Goal: Task Accomplishment & Management: Use online tool/utility

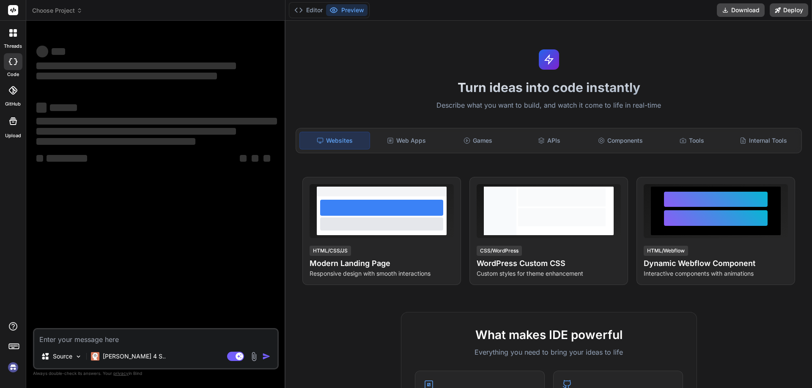
click at [106, 339] on textarea at bounding box center [155, 337] width 243 height 15
type textarea "import java.util.Scanner; public class PrimeNumberChecker { public static void …"
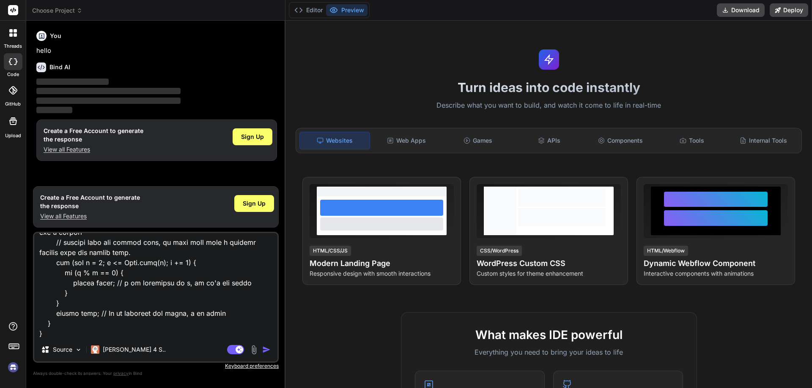
type textarea "x"
type textarea "import java.util.Scanner; public class PrimeNumberChecker { public static void …"
click at [71, 216] on p "View all Features" at bounding box center [90, 216] width 100 height 8
type textarea "x"
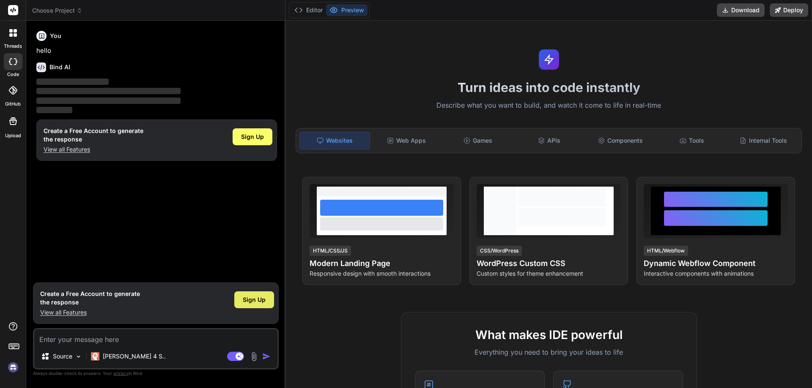
click at [257, 297] on span "Sign Up" at bounding box center [254, 300] width 23 height 8
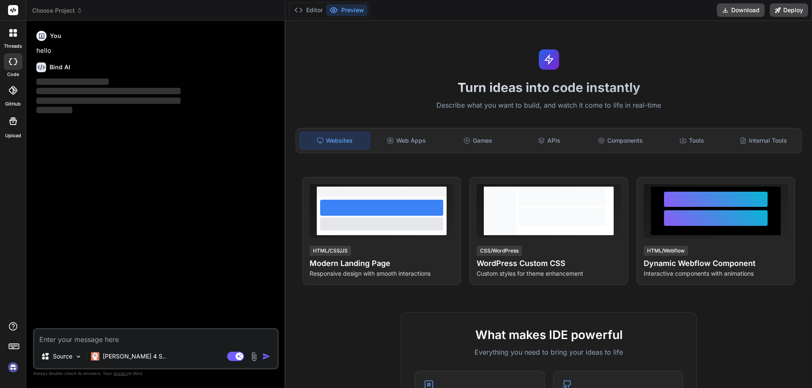
type textarea "x"
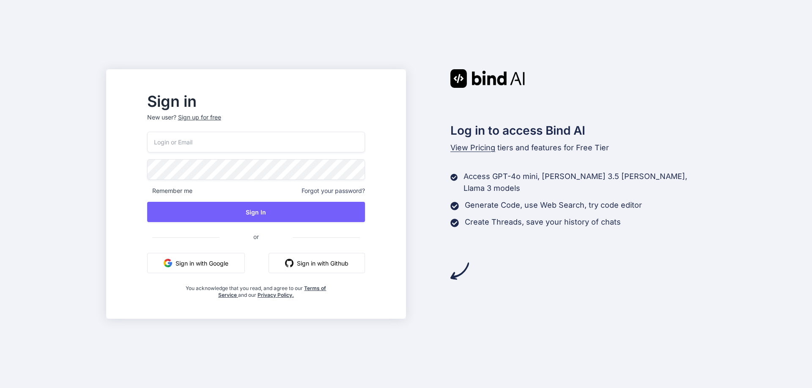
click at [233, 146] on input "email" at bounding box center [256, 142] width 218 height 21
type input "[EMAIL_ADDRESS][DOMAIN_NAME]"
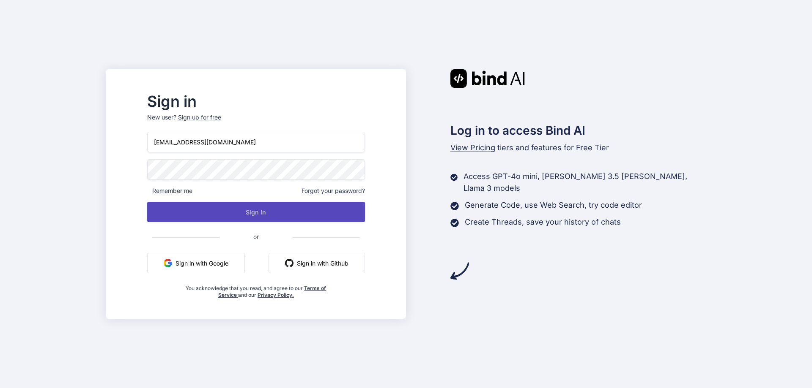
click at [238, 206] on button "Sign In" at bounding box center [256, 212] width 218 height 20
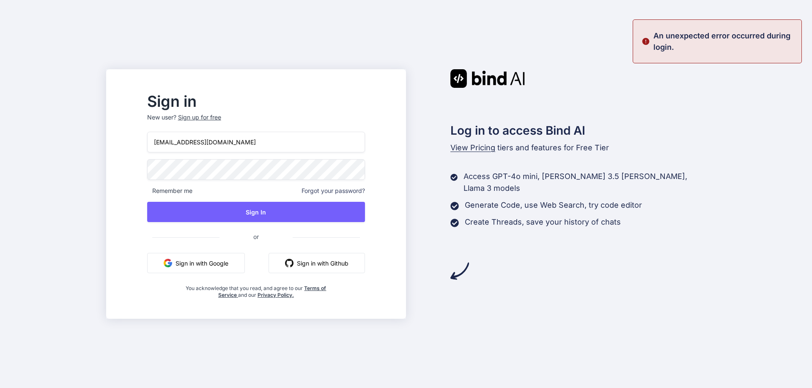
click at [281, 142] on input "[EMAIL_ADDRESS][DOMAIN_NAME]" at bounding box center [256, 142] width 218 height 21
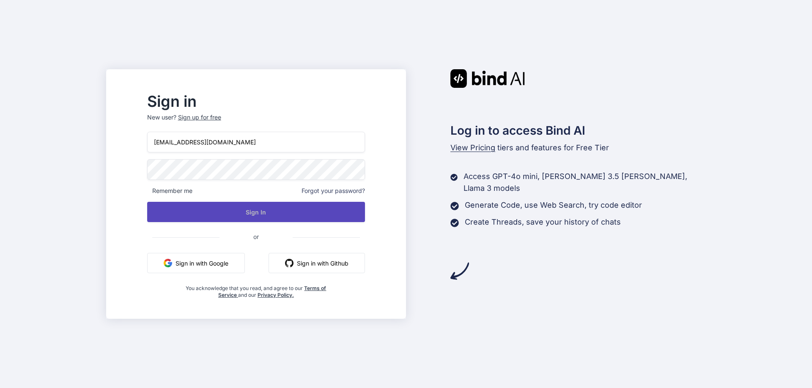
click at [259, 219] on button "Sign In" at bounding box center [256, 212] width 218 height 20
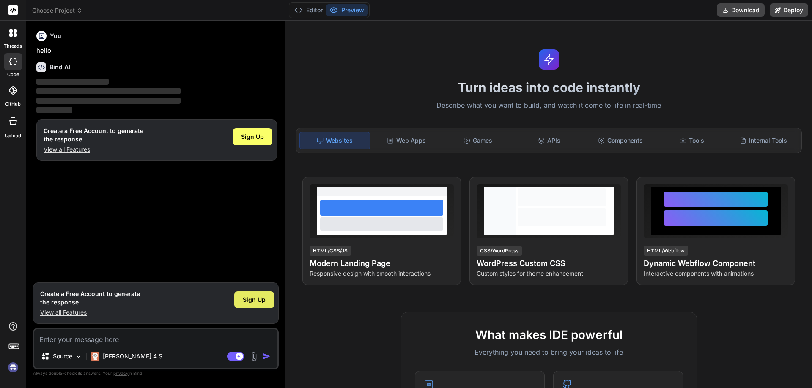
click at [263, 302] on span "Sign Up" at bounding box center [254, 300] width 23 height 8
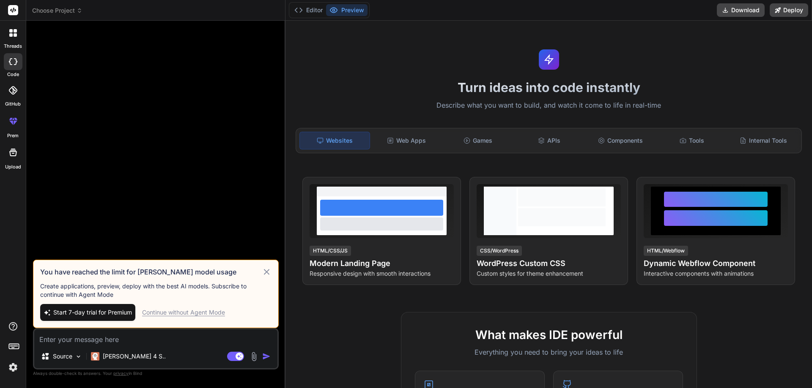
click at [182, 313] on div "Continue without Agent Mode" at bounding box center [183, 313] width 83 height 8
type textarea "x"
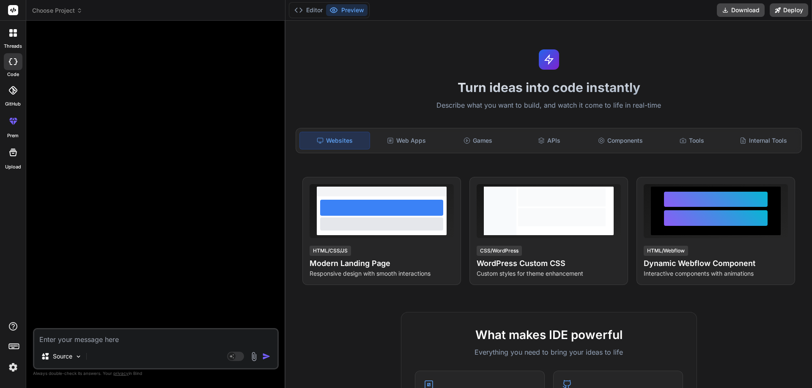
click at [112, 340] on textarea at bounding box center [155, 337] width 243 height 15
paste textarea "import java.util.Scanner; public class PrimeNumberChecker { public static void …"
type textarea "import java.util.Scanner; public class PrimeNumberChecker { public static void …"
type textarea "x"
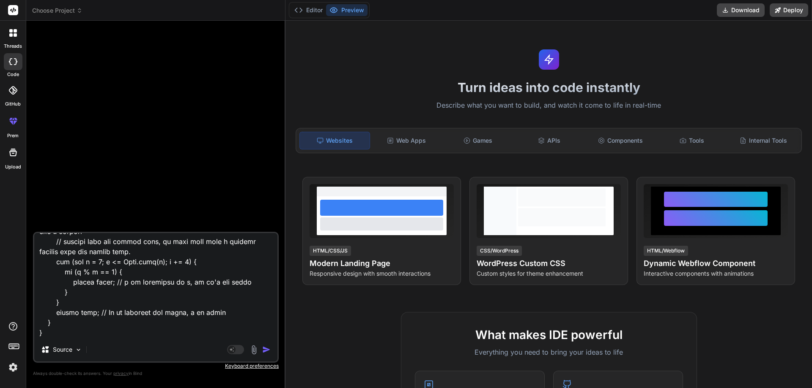
scroll to position [314, 0]
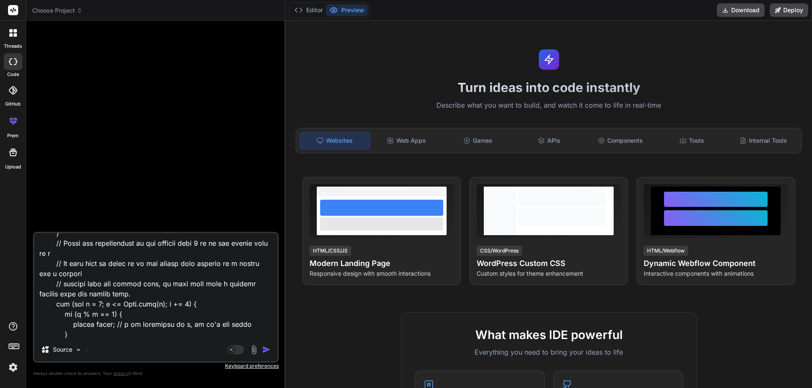
click at [128, 334] on textarea at bounding box center [155, 285] width 243 height 105
paste textarea "// Online Java Compiler // Use this editor to write, compile and run your Java …"
type textarea "// Online Java Compiler // Use this editor to write, compile and run your Java …"
type textarea "x"
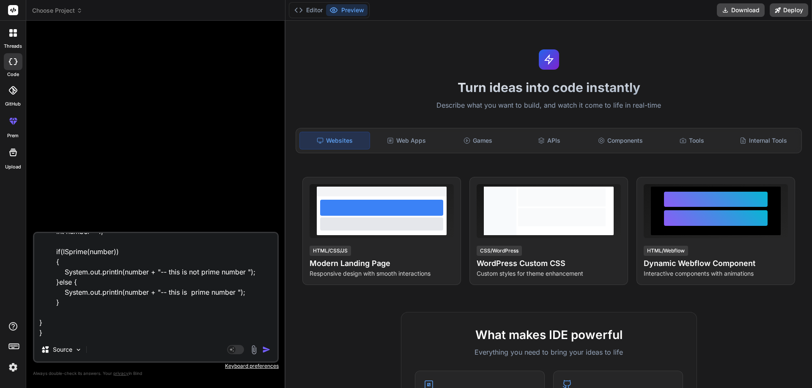
scroll to position [204, 0]
type textarea "// Online Java Compiler // Use this editor to write, compile and run your Java …"
click at [265, 350] on img "button" at bounding box center [266, 350] width 8 height 8
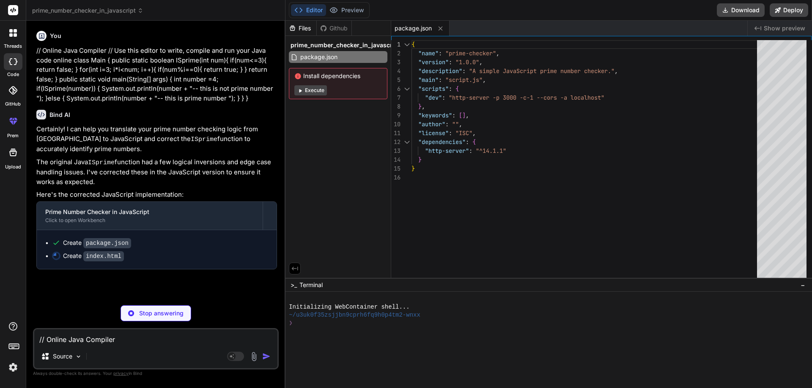
type textarea "x"
type textarea "</div> <script src="script.js"></script> </body> </html>"
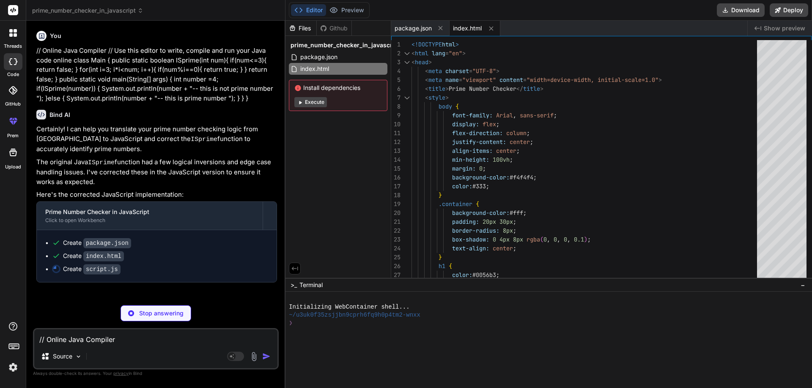
type textarea "x"
type textarea "} } // Initial check when the page loads with the default value document.addEve…"
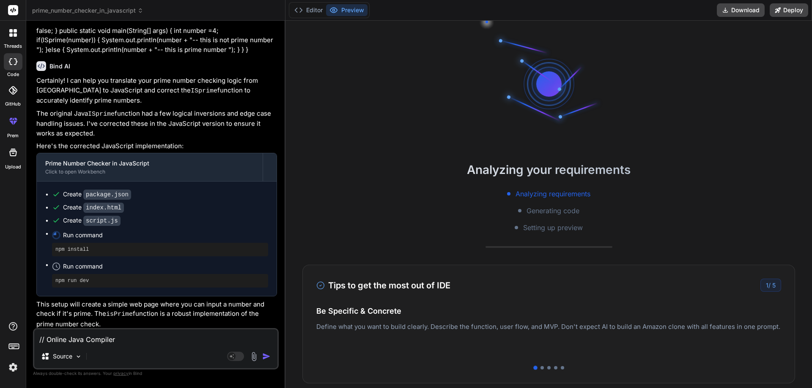
scroll to position [40, 0]
type textarea "x"
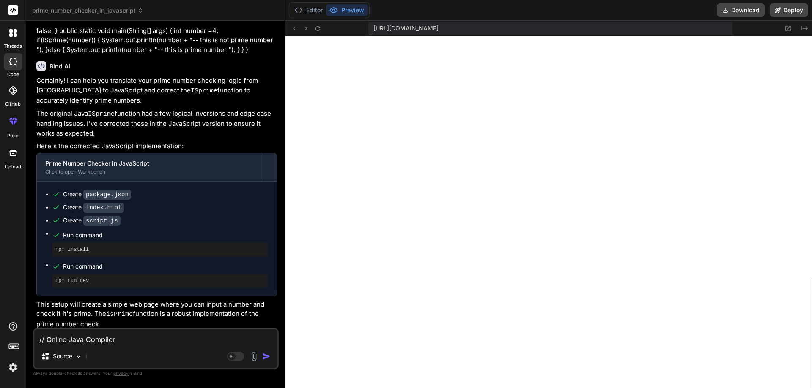
scroll to position [353, 0]
click at [312, 7] on button "Editor" at bounding box center [308, 10] width 35 height 12
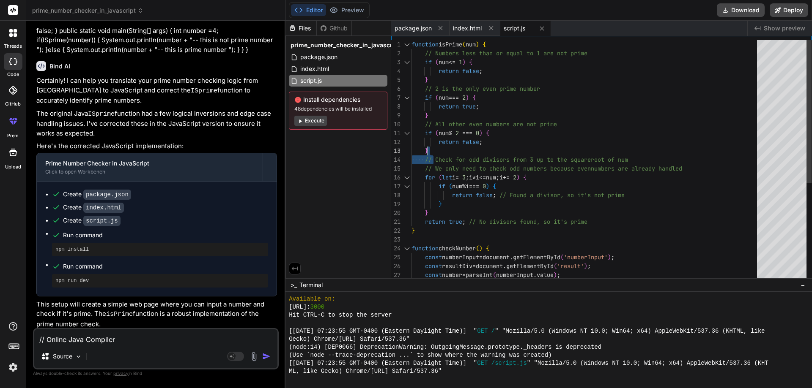
scroll to position [0, 0]
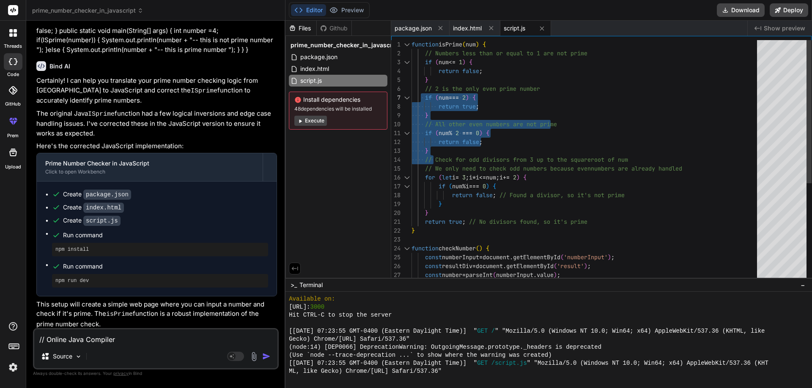
drag, startPoint x: 433, startPoint y: 152, endPoint x: 422, endPoint y: 90, distance: 62.7
click at [422, 90] on div "} } return true ; // No divisors found, so it's prime } function checkNumber ( …" at bounding box center [586, 244] width 350 height 408
click at [444, 149] on div "} } return true ; // No divisors found, so it's prime } function checkNumber ( …" at bounding box center [586, 244] width 350 height 408
drag, startPoint x: 432, startPoint y: 151, endPoint x: 421, endPoint y: 92, distance: 60.2
click at [421, 92] on div "} } return true ; // No divisors found, so it's prime } function checkNumber ( …" at bounding box center [586, 244] width 350 height 408
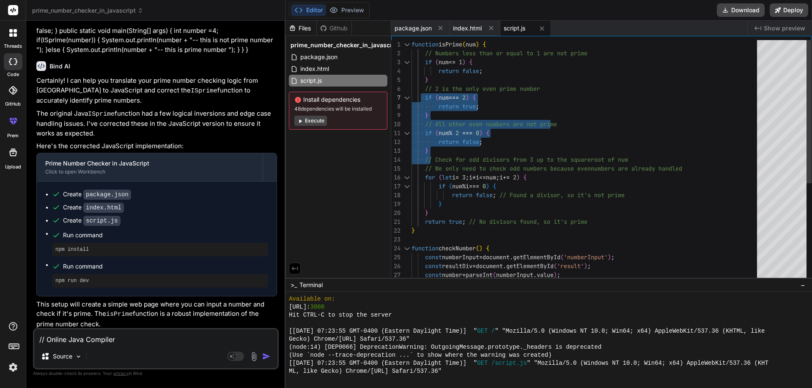
drag, startPoint x: 472, startPoint y: 97, endPoint x: 459, endPoint y: 96, distance: 13.1
click at [472, 97] on div "} } return true ; // No divisors found, so it's prime } function checkNumber ( …" at bounding box center [586, 244] width 350 height 408
click at [456, 97] on div "} } return true ; // No divisors found, so it's prime } function checkNumber ( …" at bounding box center [586, 244] width 350 height 408
drag, startPoint x: 423, startPoint y: 100, endPoint x: 457, endPoint y: 151, distance: 61.8
click at [457, 151] on div "} } return true ; // No divisors found, so it's prime } function checkNumber ( …" at bounding box center [586, 244] width 350 height 408
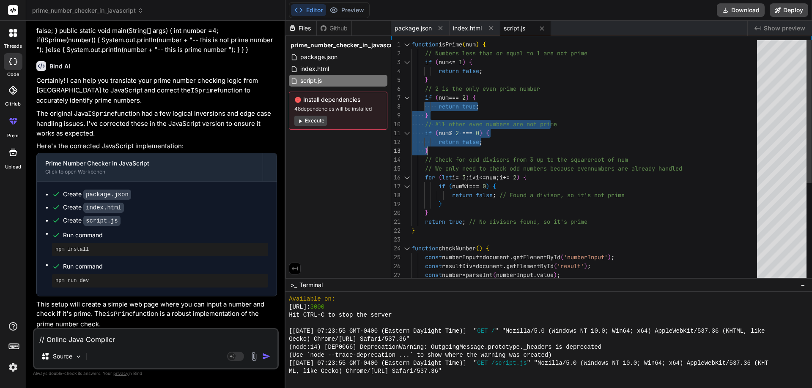
click at [466, 120] on div "} } return true ; // No divisors found, so it's prime } function checkNumber ( …" at bounding box center [586, 244] width 350 height 408
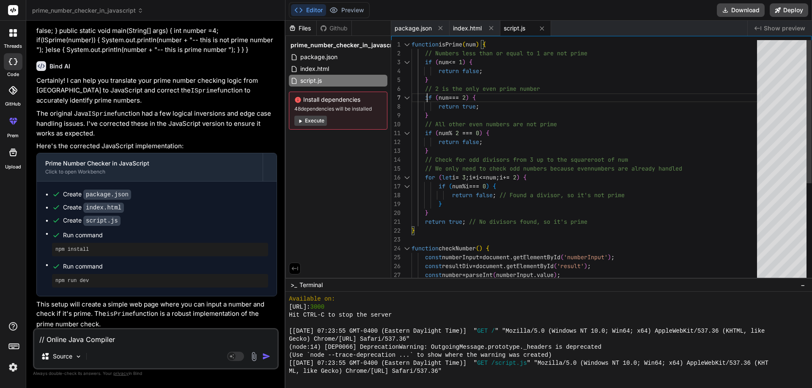
type textarea "function isPrime(num) { // Numbers less than or equal to 1 are not prime if (nu…"
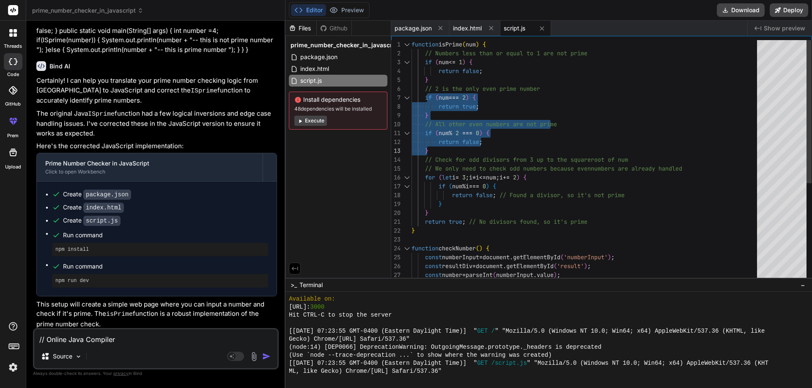
drag, startPoint x: 426, startPoint y: 97, endPoint x: 458, endPoint y: 148, distance: 60.2
click at [458, 148] on div "} } return true ; // No divisors found, so it's prime } function checkNumber ( …" at bounding box center [586, 244] width 350 height 408
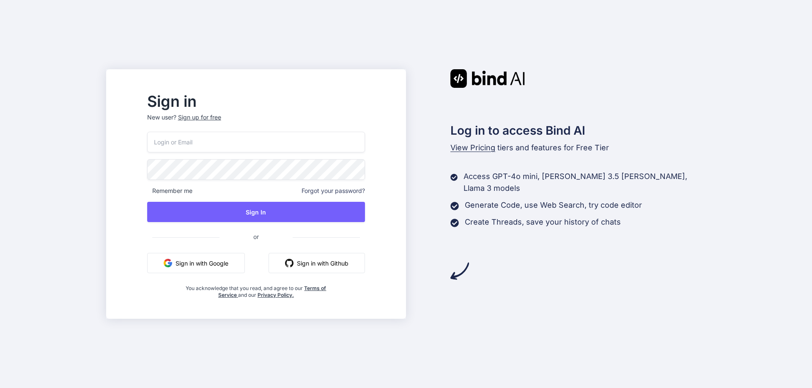
click at [278, 145] on input "email" at bounding box center [256, 142] width 218 height 21
click at [265, 141] on input "email" at bounding box center [256, 142] width 218 height 21
type input "[EMAIL_ADDRESS][DOMAIN_NAME]"
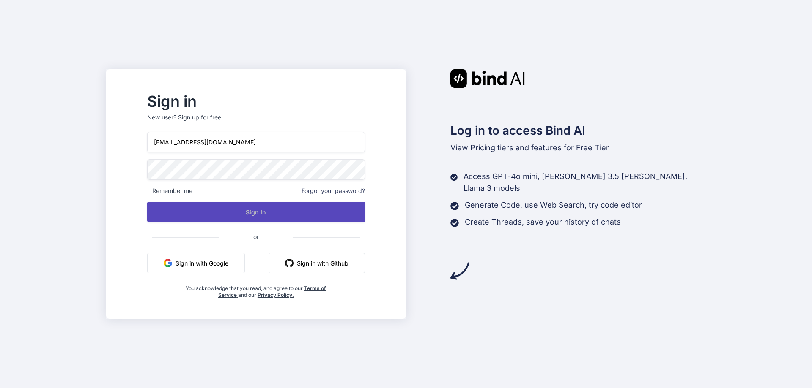
click at [259, 208] on button "Sign In" at bounding box center [256, 212] width 218 height 20
